Goal: Task Accomplishment & Management: Manage account settings

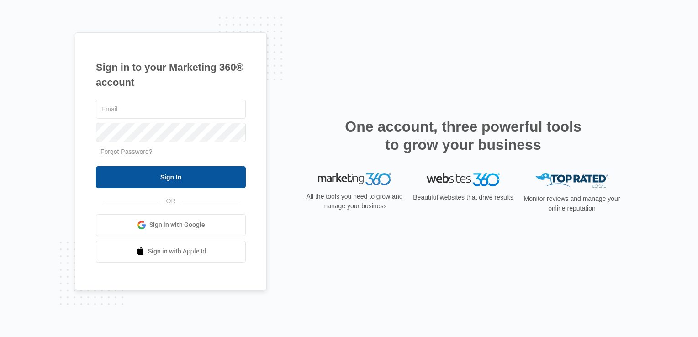
type input "[EMAIL_ADDRESS][DOMAIN_NAME]"
click at [143, 178] on input "Sign In" at bounding box center [171, 177] width 150 height 22
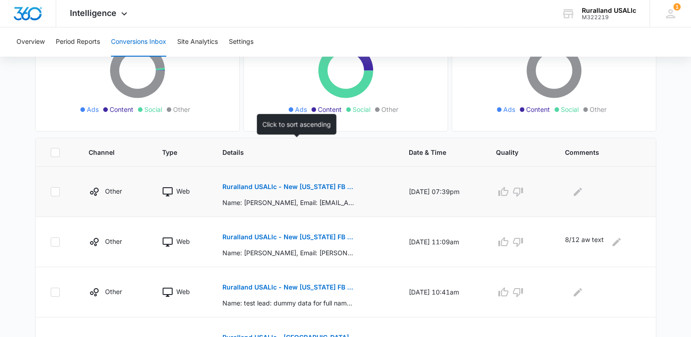
scroll to position [137, 0]
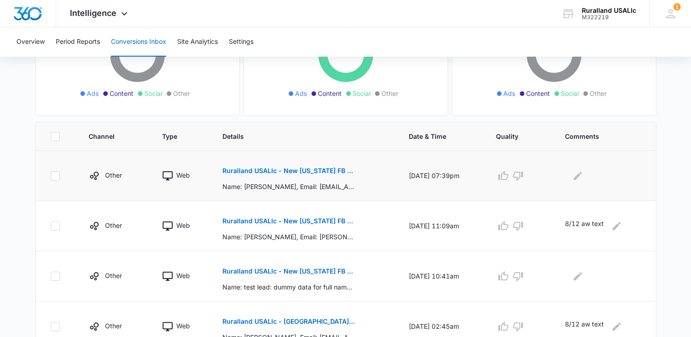
click at [263, 170] on p "Ruralland USALlc - New Florida FB Lead - M360 Notification" at bounding box center [289, 171] width 133 height 6
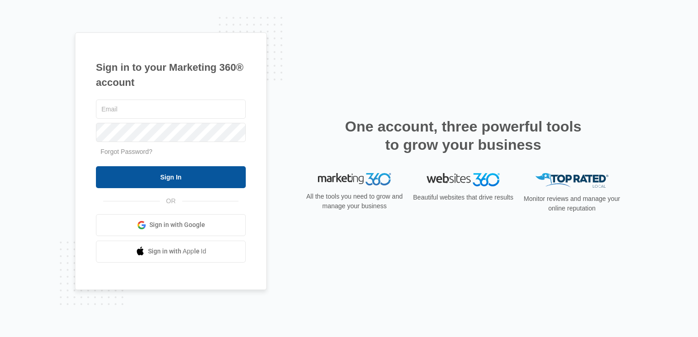
type input "[EMAIL_ADDRESS][DOMAIN_NAME]"
click at [181, 178] on input "Sign In" at bounding box center [171, 177] width 150 height 22
